Goal: Transaction & Acquisition: Purchase product/service

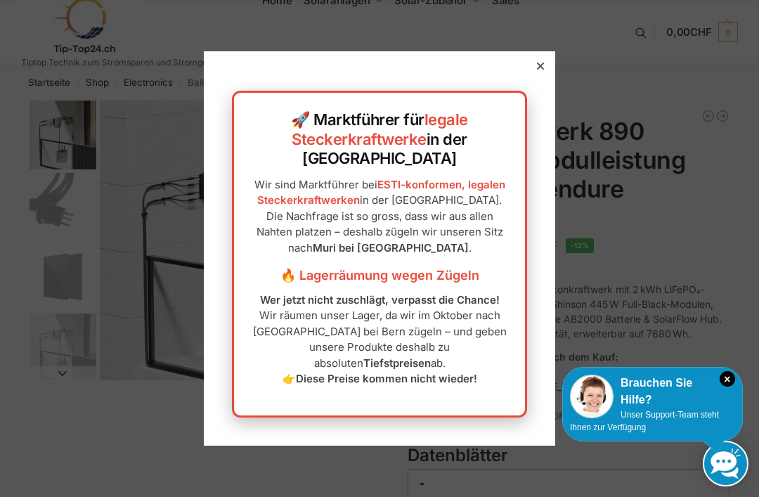
click at [540, 70] on icon at bounding box center [540, 66] width 7 height 7
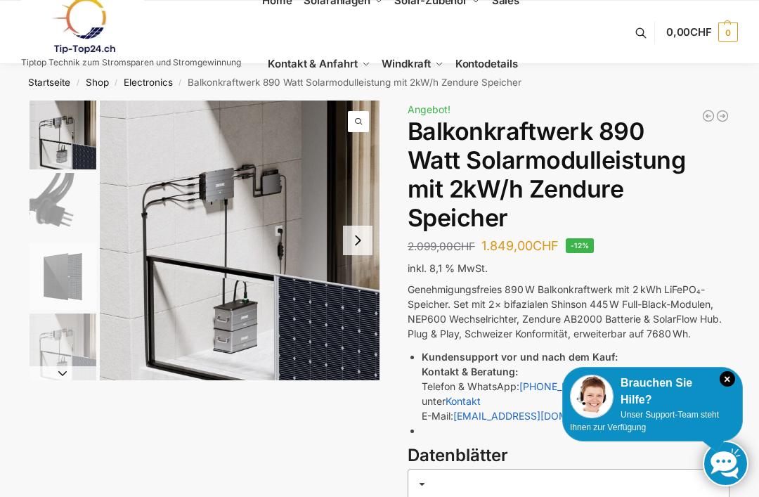
click at [545, 96] on nav "Startseite / Shop / Electronics / Balkonkraftwerk 890 Watt Solarmodulleistung m…" at bounding box center [379, 82] width 759 height 37
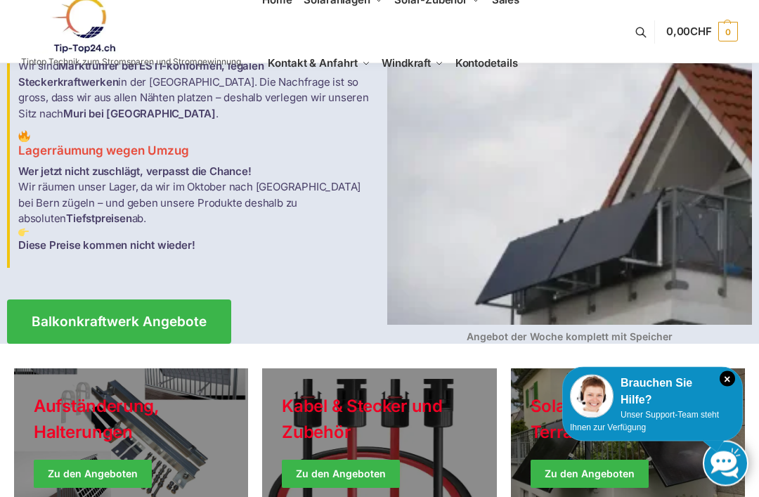
scroll to position [82, 0]
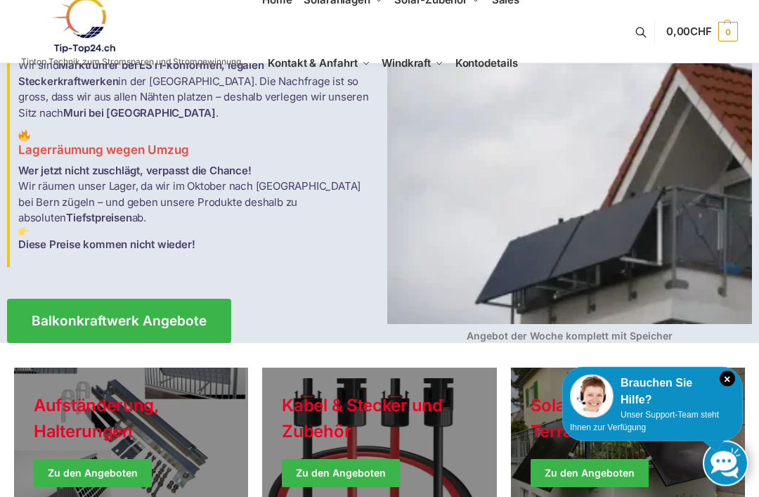
click at [664, 230] on img at bounding box center [569, 179] width 365 height 292
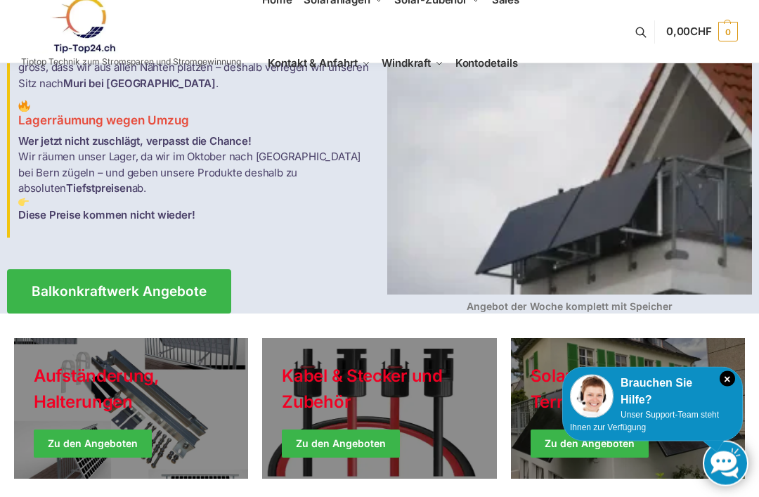
scroll to position [64, 0]
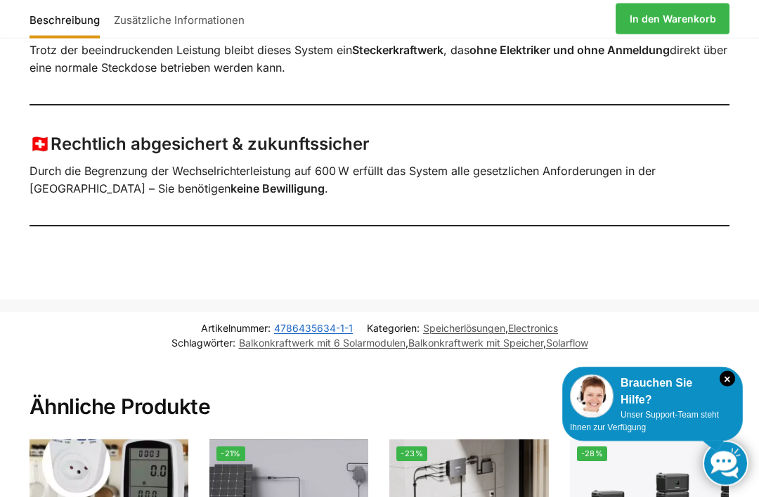
scroll to position [1439, 0]
